Goal: Task Accomplishment & Management: Use online tool/utility

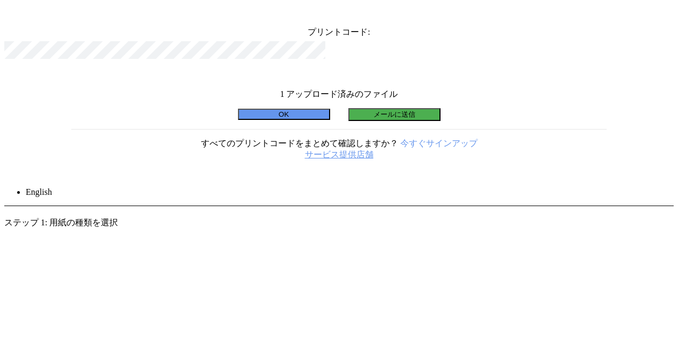
click at [665, 13] on icon at bounding box center [665, 13] width 0 height 0
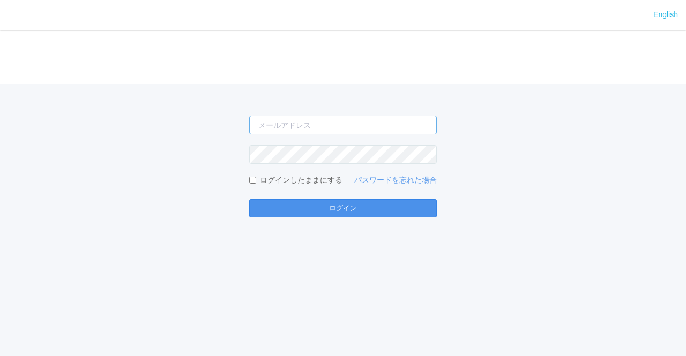
type input "[EMAIL_ADDRESS][DOMAIN_NAME]"
click at [312, 202] on button "ログイン" at bounding box center [342, 208] width 187 height 18
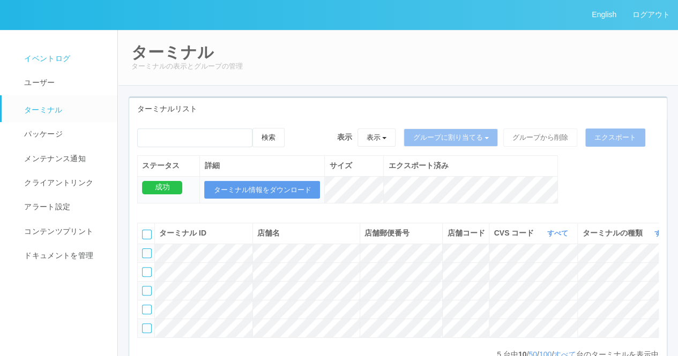
click at [69, 63] on span "イベントログ" at bounding box center [45, 58] width 49 height 9
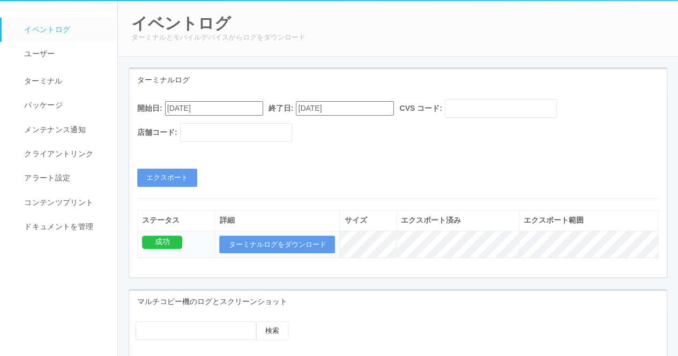
scroll to position [54, 0]
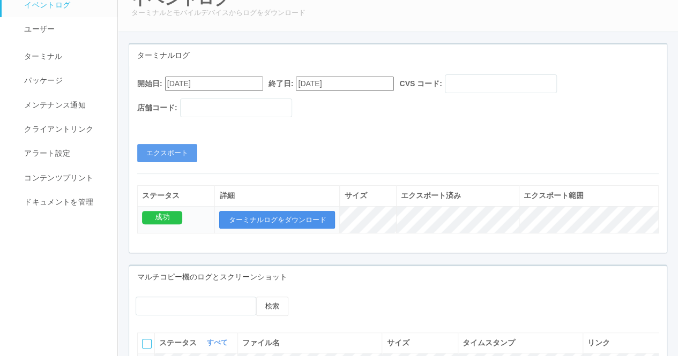
click at [265, 221] on button "ターミナルログをダウンロード" at bounding box center [277, 220] width 116 height 18
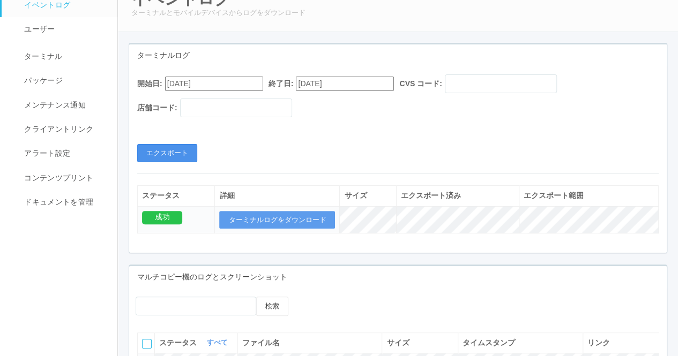
click at [184, 153] on button "エクスポート" at bounding box center [167, 153] width 60 height 18
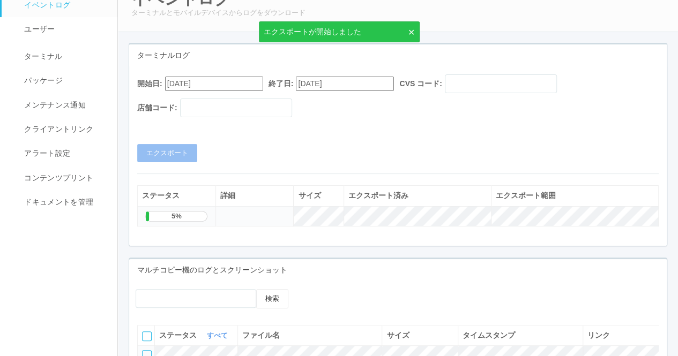
click at [254, 84] on input "08/25/2025" at bounding box center [214, 84] width 98 height 14
click at [182, 100] on button "button" at bounding box center [178, 98] width 9 height 3
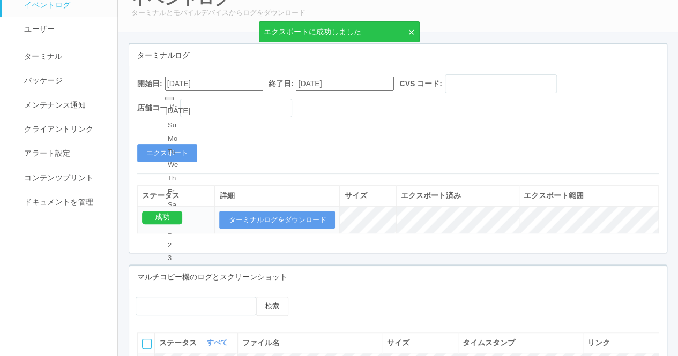
type input "09/25/2025"
click at [186, 152] on button "エクスポート" at bounding box center [167, 153] width 60 height 18
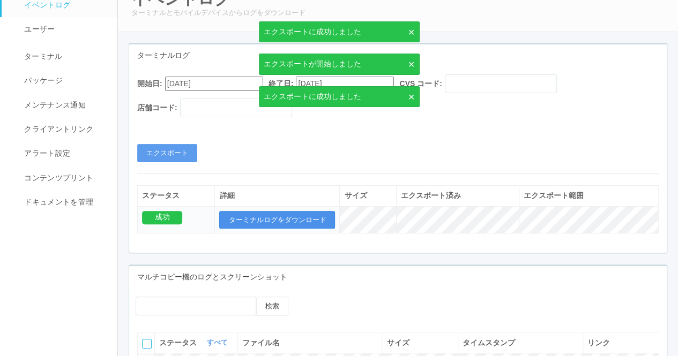
click at [251, 212] on button "ターミナルログをダウンロード" at bounding box center [277, 220] width 116 height 18
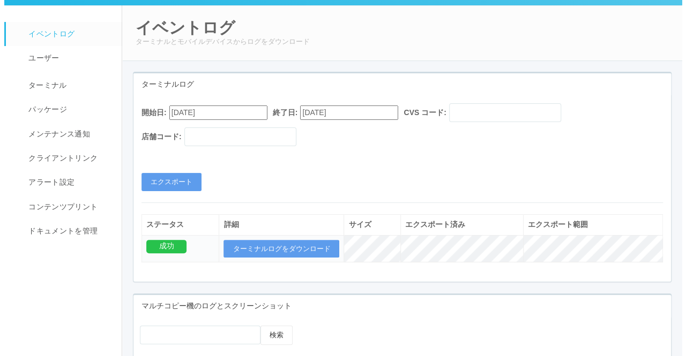
scroll to position [0, 0]
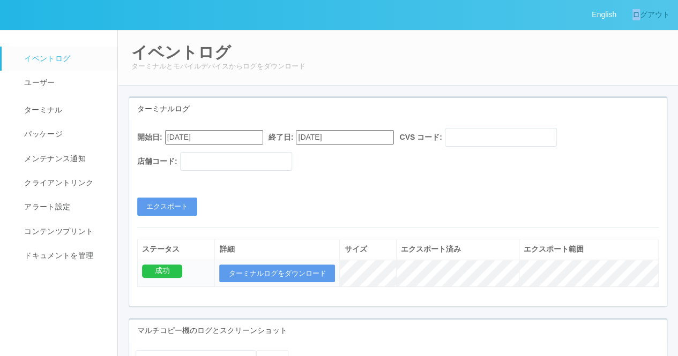
click at [636, 22] on link "ログアウト" at bounding box center [651, 14] width 54 height 29
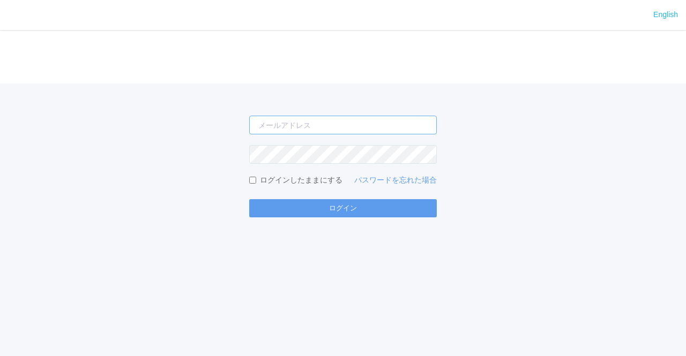
type input "[EMAIL_ADDRESS][DOMAIN_NAME]"
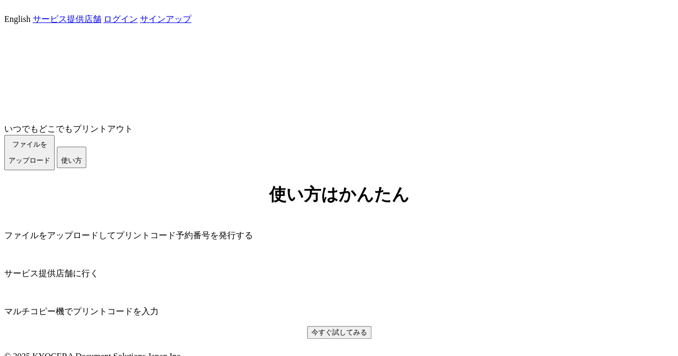
click at [50, 164] on span "ファイルを ​​アップロード" at bounding box center [30, 152] width 42 height 24
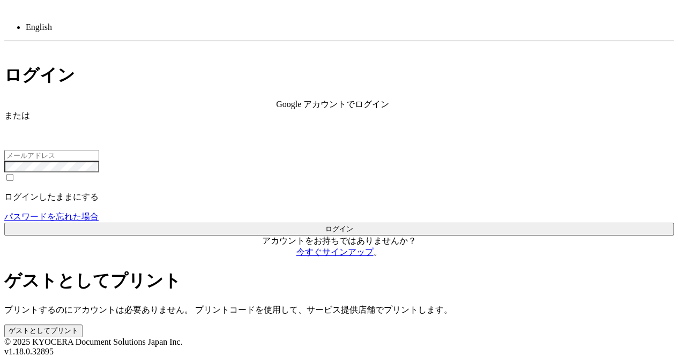
type input "[EMAIL_ADDRESS][DOMAIN_NAME]"
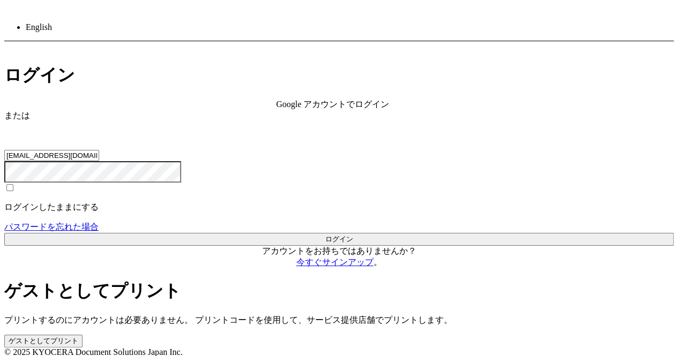
click at [82, 335] on button "ゲストとしてプリント" at bounding box center [43, 341] width 78 height 13
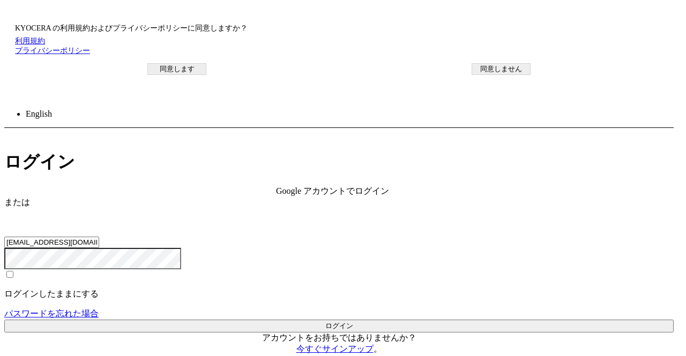
click at [206, 75] on button "同意します" at bounding box center [176, 69] width 59 height 12
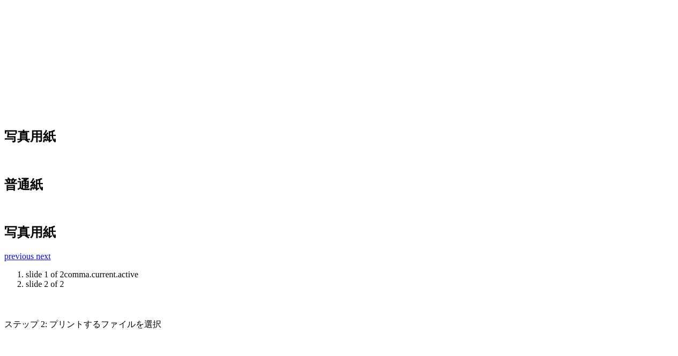
scroll to position [429, 0]
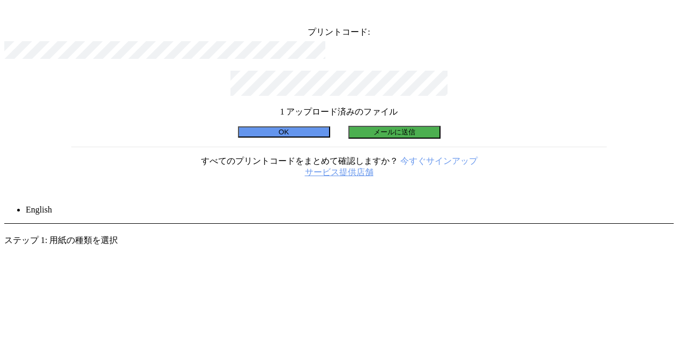
click at [665, 13] on icon at bounding box center [665, 13] width 0 height 0
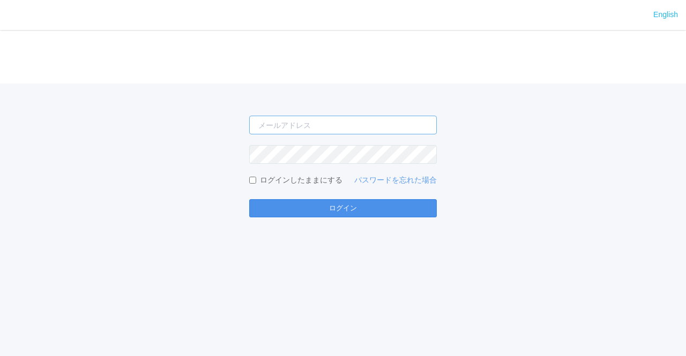
type input "[EMAIL_ADDRESS][DOMAIN_NAME]"
click at [347, 200] on button "ログイン" at bounding box center [342, 208] width 187 height 18
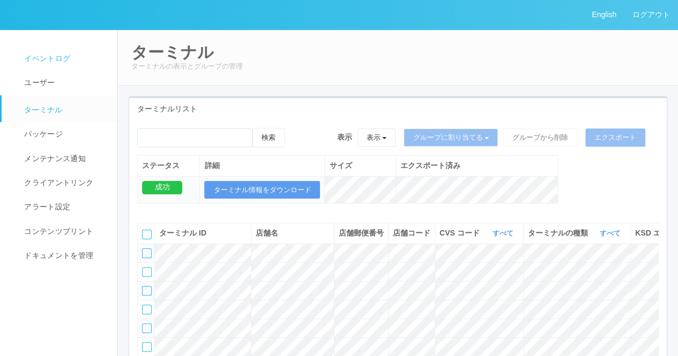
click at [35, 48] on link "イベントログ" at bounding box center [64, 59] width 125 height 24
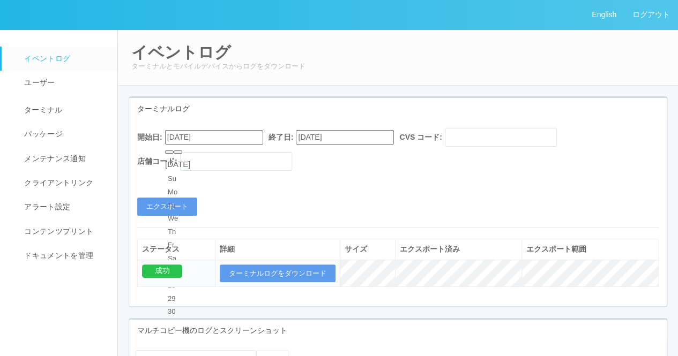
click at [240, 140] on input "[DATE]" at bounding box center [214, 137] width 98 height 14
click at [190, 159] on div "August 2025" at bounding box center [177, 165] width 25 height 12
click at [190, 161] on div "August 2025" at bounding box center [177, 165] width 25 height 12
click at [182, 154] on button "button" at bounding box center [178, 152] width 9 height 3
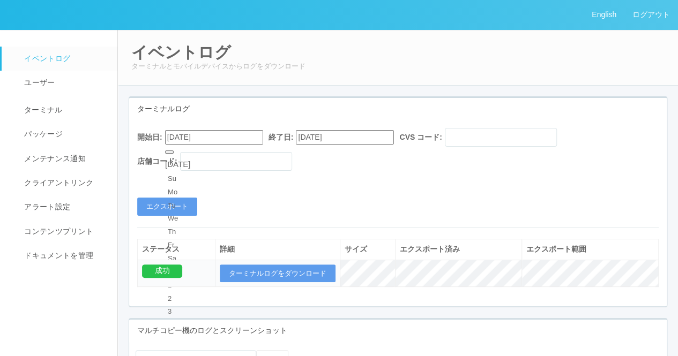
click at [190, 159] on div "September 2025" at bounding box center [177, 165] width 25 height 12
type input "[DATE]"
click at [186, 205] on button "エクスポート" at bounding box center [167, 207] width 60 height 18
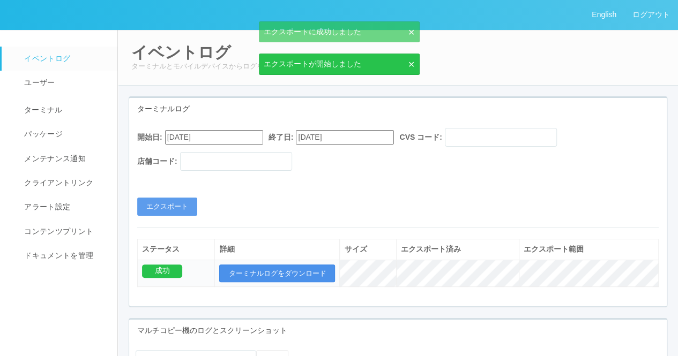
click at [287, 275] on button "ターミナルログをダウンロード" at bounding box center [277, 274] width 116 height 18
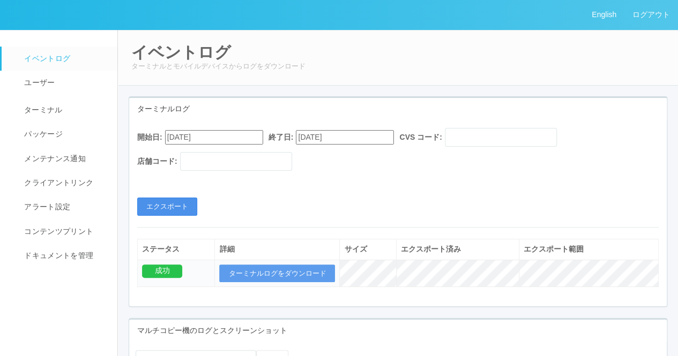
click at [163, 206] on button "エクスポート" at bounding box center [167, 207] width 60 height 18
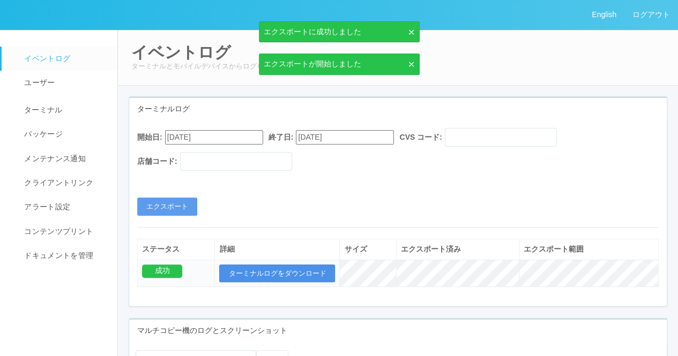
click at [276, 270] on button "ターミナルログをダウンロード" at bounding box center [277, 274] width 116 height 18
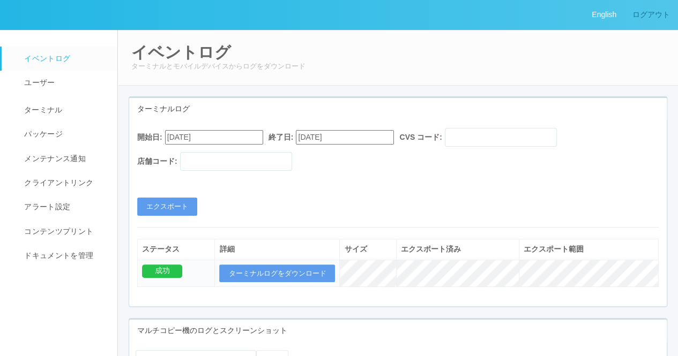
click at [634, 14] on link "ログアウト" at bounding box center [651, 14] width 54 height 29
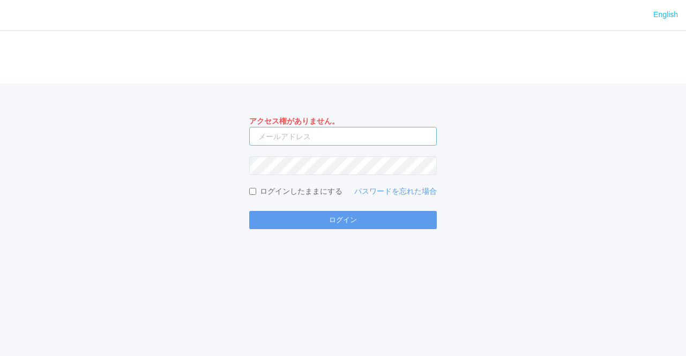
type input "[EMAIL_ADDRESS][DOMAIN_NAME]"
click at [372, 208] on form "アクセス権がありません。 [EMAIL_ADDRESS][DOMAIN_NAME] ログインしたままにする パスワードを忘れた場合 ログイン" at bounding box center [342, 173] width 187 height 114
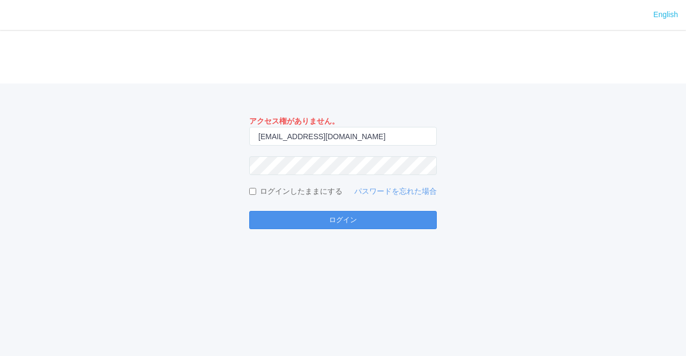
click at [363, 217] on button "ログイン" at bounding box center [342, 220] width 187 height 18
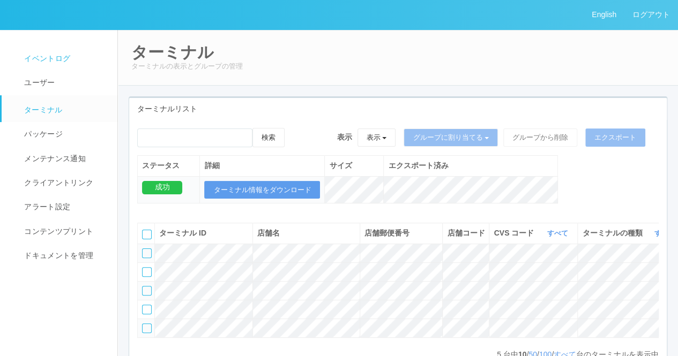
click at [65, 61] on span "イベントログ" at bounding box center [45, 58] width 49 height 9
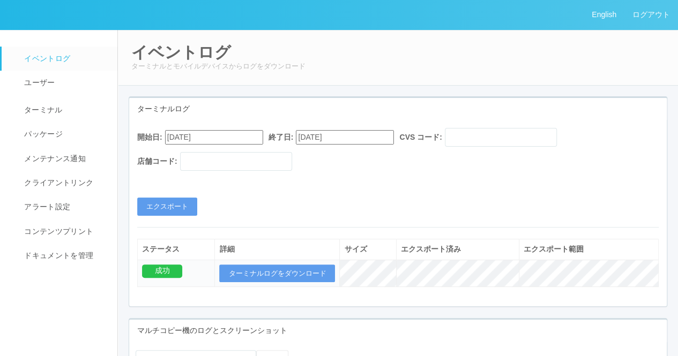
click at [262, 136] on input "[DATE]" at bounding box center [214, 137] width 98 height 14
click at [182, 154] on button "button" at bounding box center [178, 152] width 9 height 3
type input "[DATE]"
click at [183, 209] on button "エクスポート" at bounding box center [167, 207] width 60 height 18
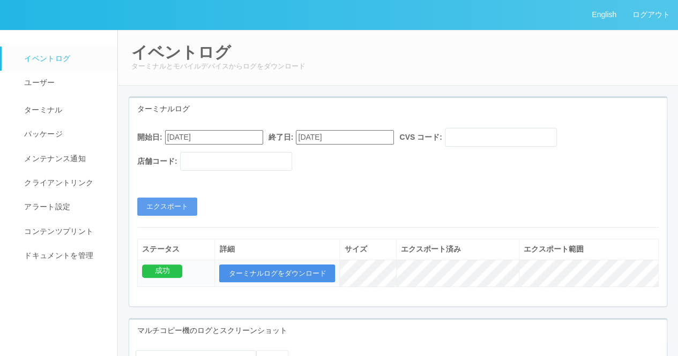
click at [265, 276] on button "ターミナルログをダウンロード" at bounding box center [277, 274] width 116 height 18
click at [542, 146] on div "開始日: [DATE] 終了日: [DATE] CVS コード: 店舗コード:" at bounding box center [397, 152] width 521 height 48
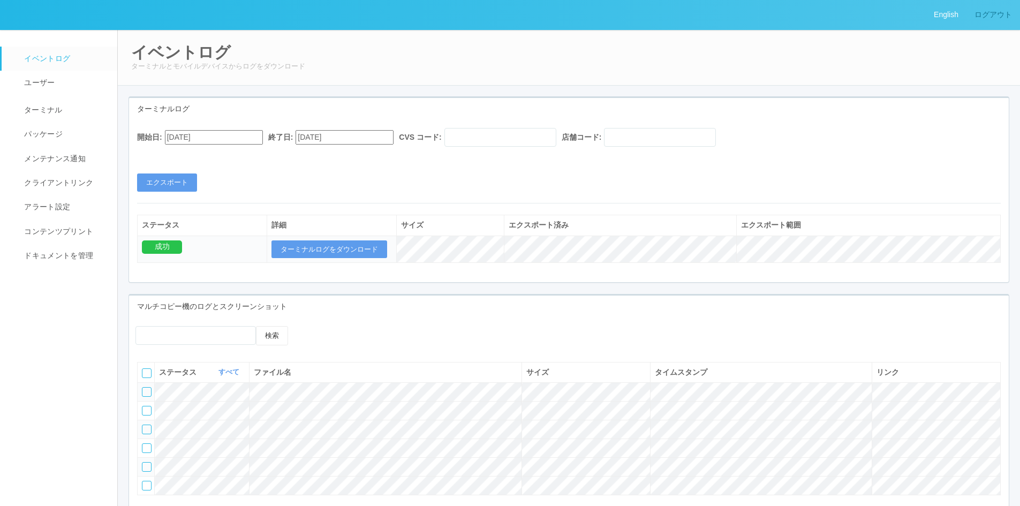
click at [983, 20] on link "ログアウト" at bounding box center [994, 14] width 54 height 29
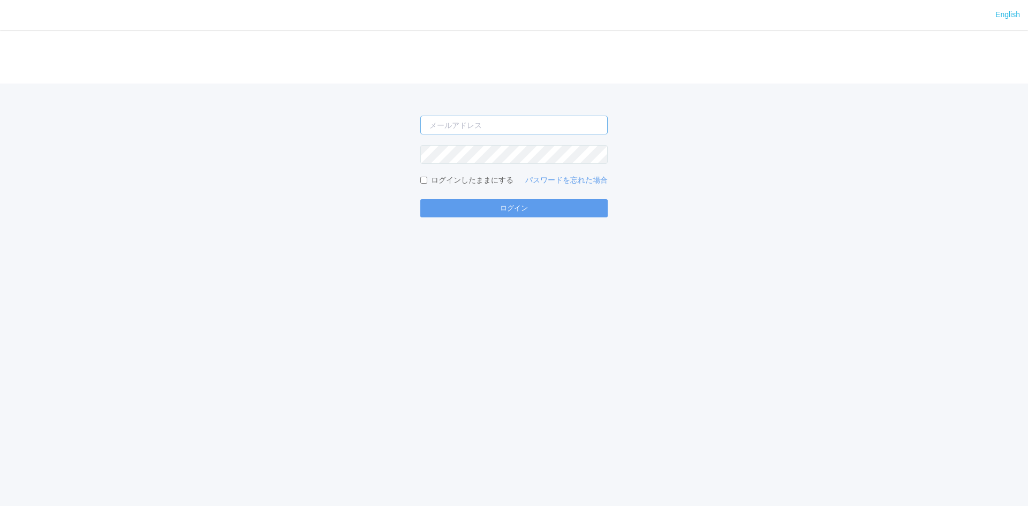
type input "[EMAIL_ADDRESS][DOMAIN_NAME]"
